Goal: Entertainment & Leisure: Consume media (video, audio)

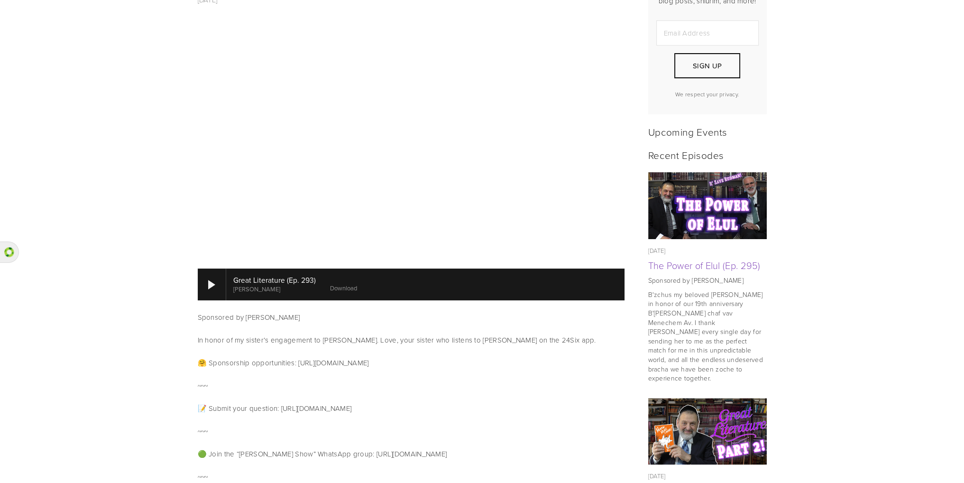
scroll to position [316, 0]
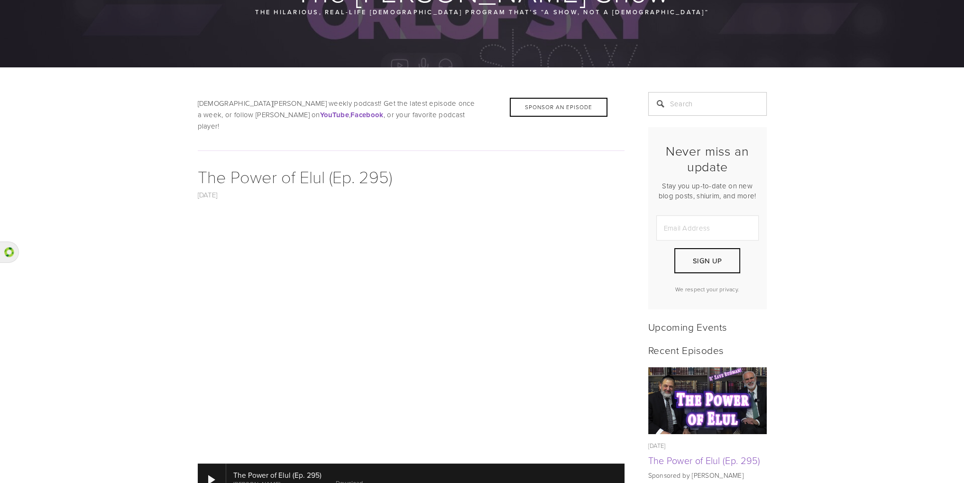
scroll to position [190, 0]
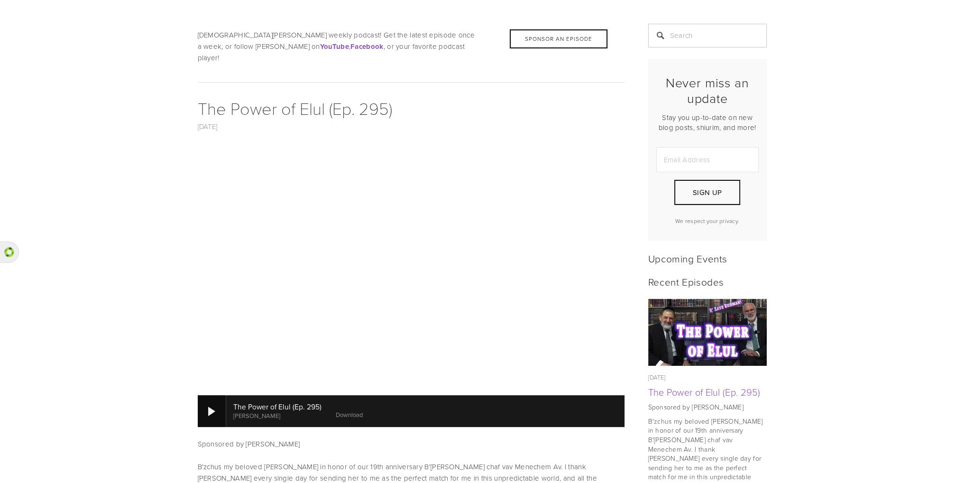
click at [213, 407] on div at bounding box center [211, 411] width 7 height 9
click at [212, 407] on div at bounding box center [211, 411] width 7 height 9
